Goal: Information Seeking & Learning: Find specific page/section

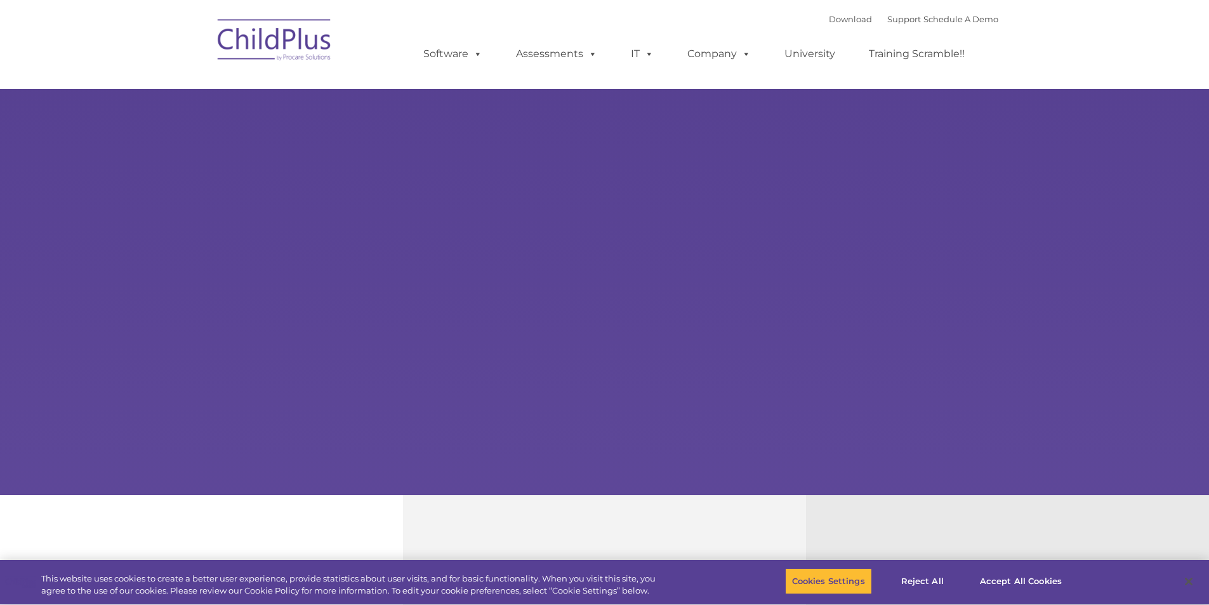
select select "MEDIUM"
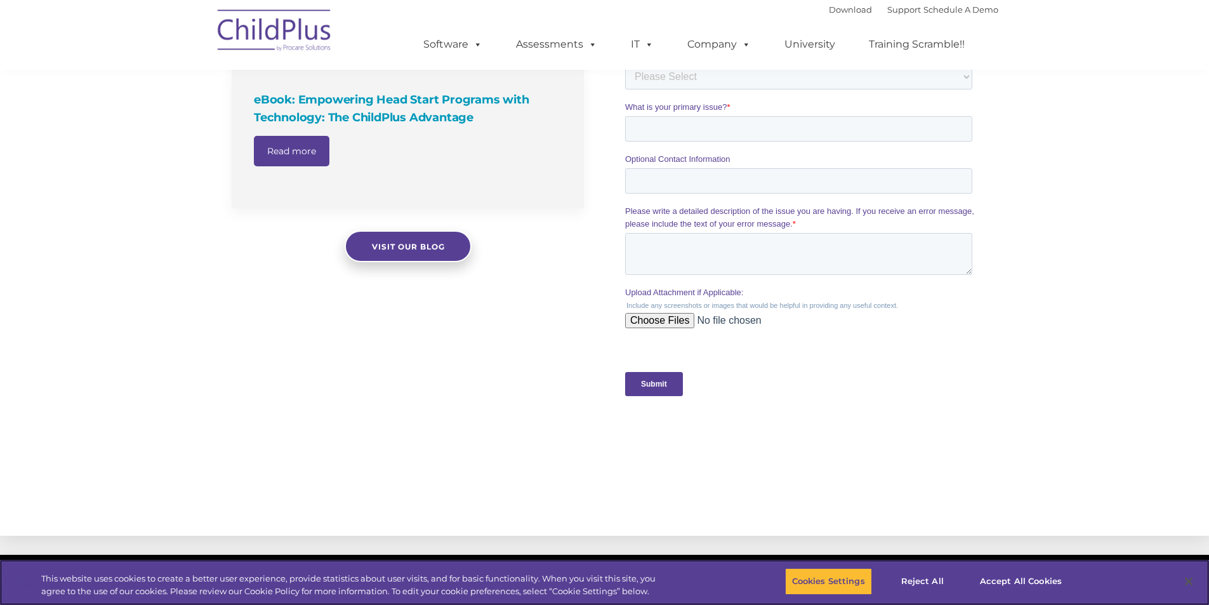
scroll to position [1143, 0]
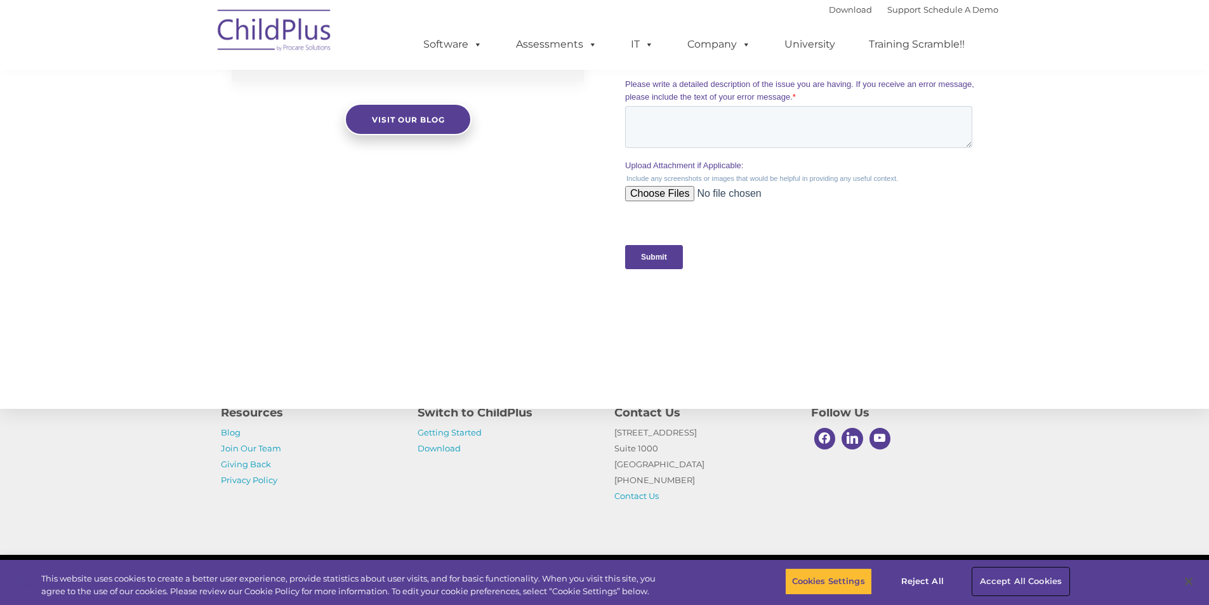
click at [1032, 576] on button "Accept All Cookies" at bounding box center [1021, 581] width 96 height 27
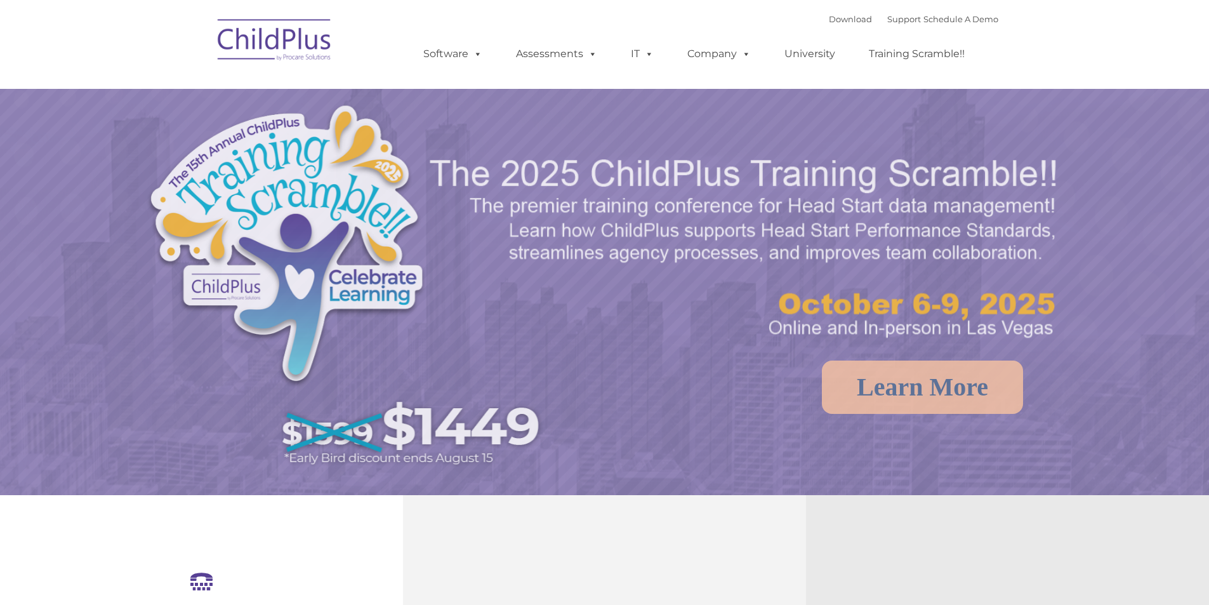
select select "MEDIUM"
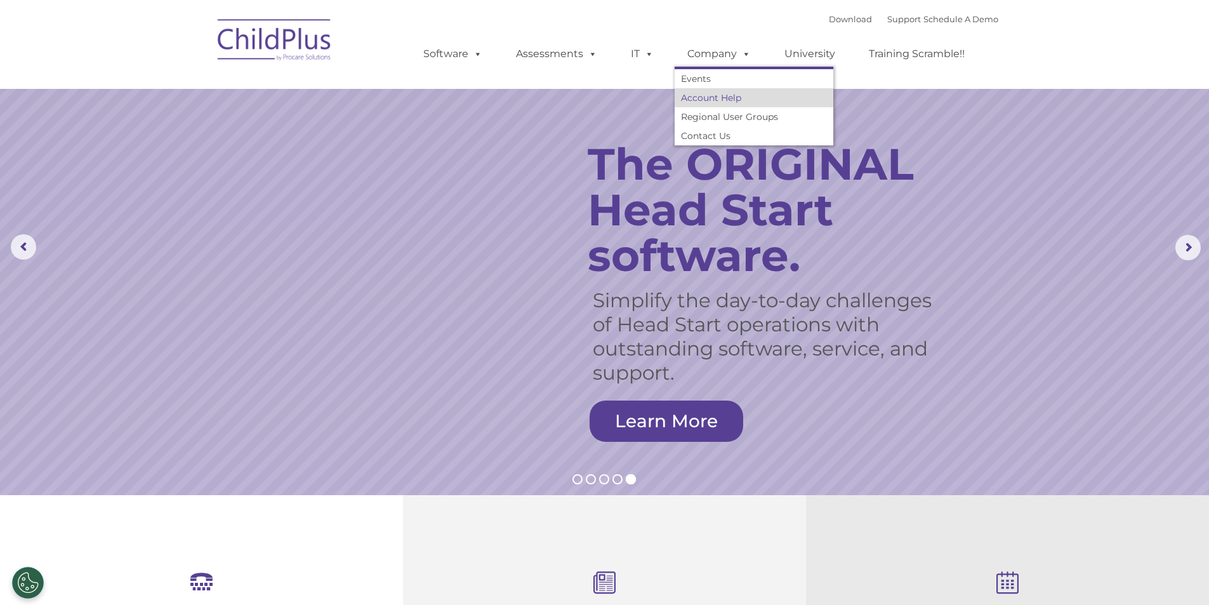
click at [728, 94] on link "Account Help" at bounding box center [754, 97] width 159 height 19
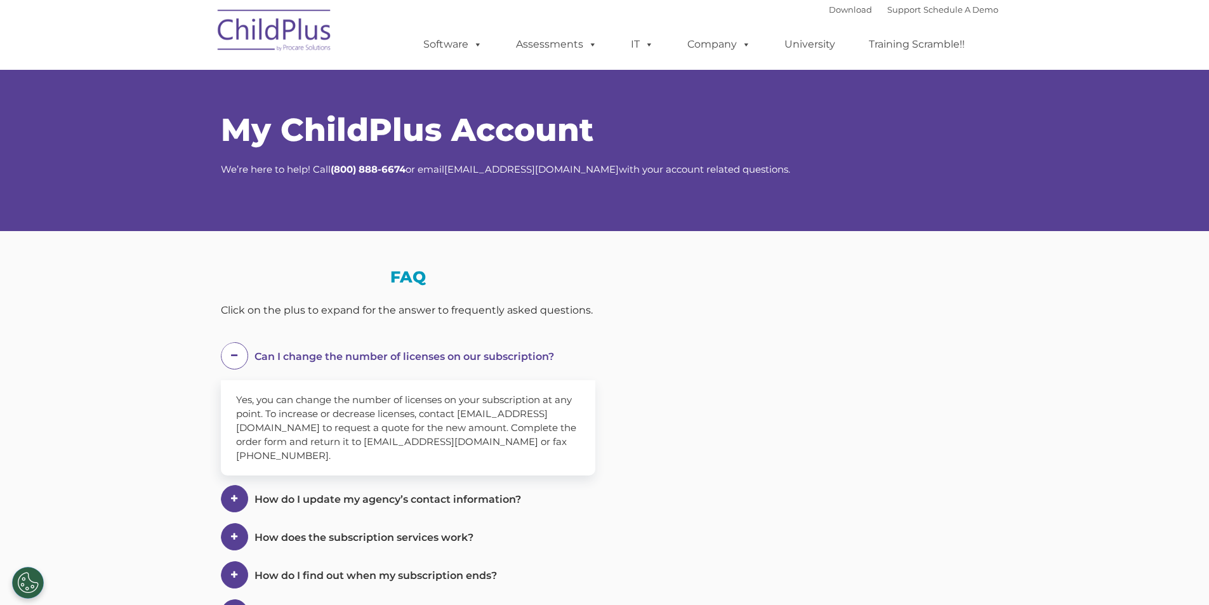
select select "MEDIUM"
